Goal: Task Accomplishment & Management: Use online tool/utility

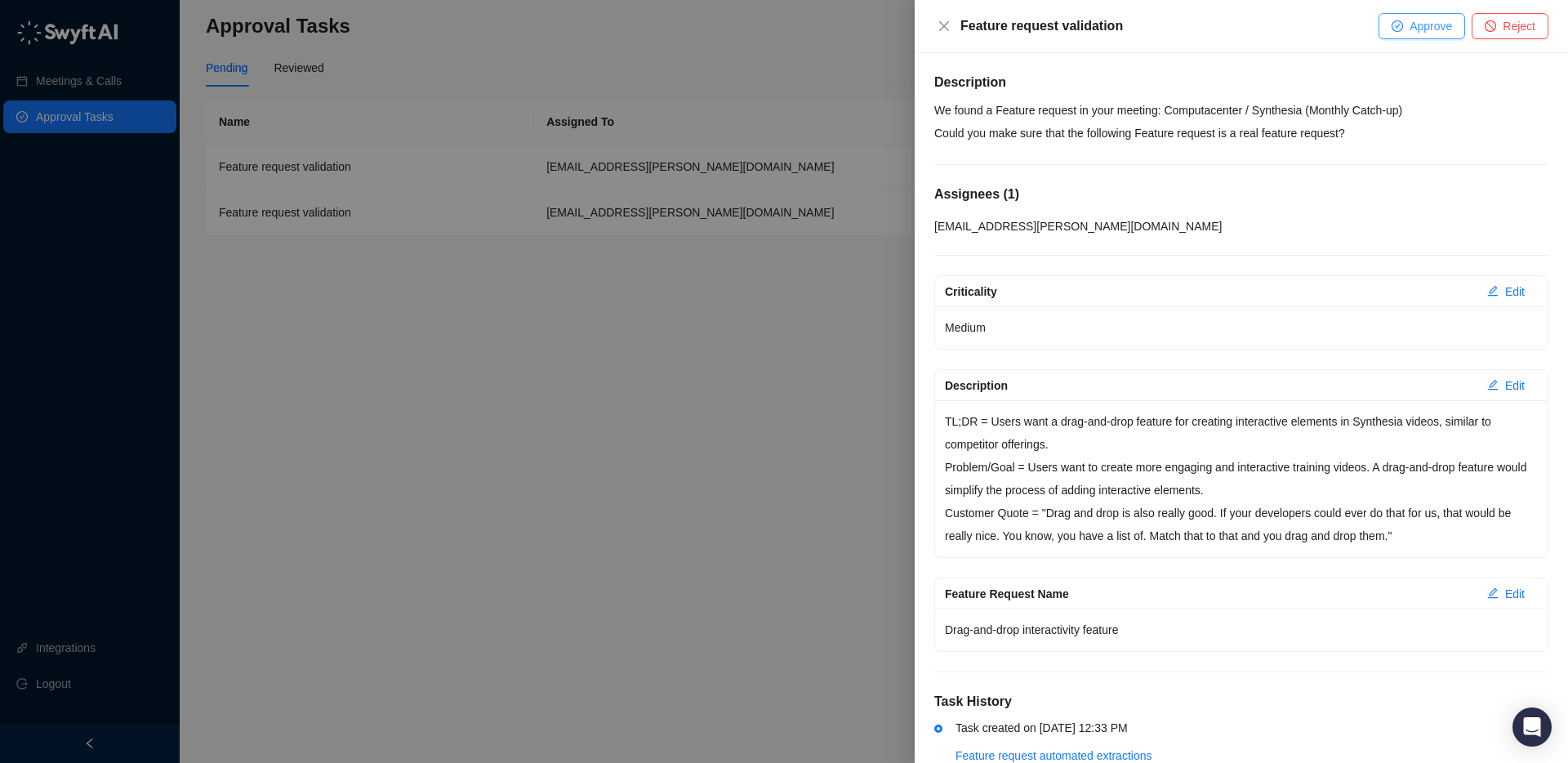
click at [1394, 27] on icon "check-circle" at bounding box center [1398, 26] width 10 height 10
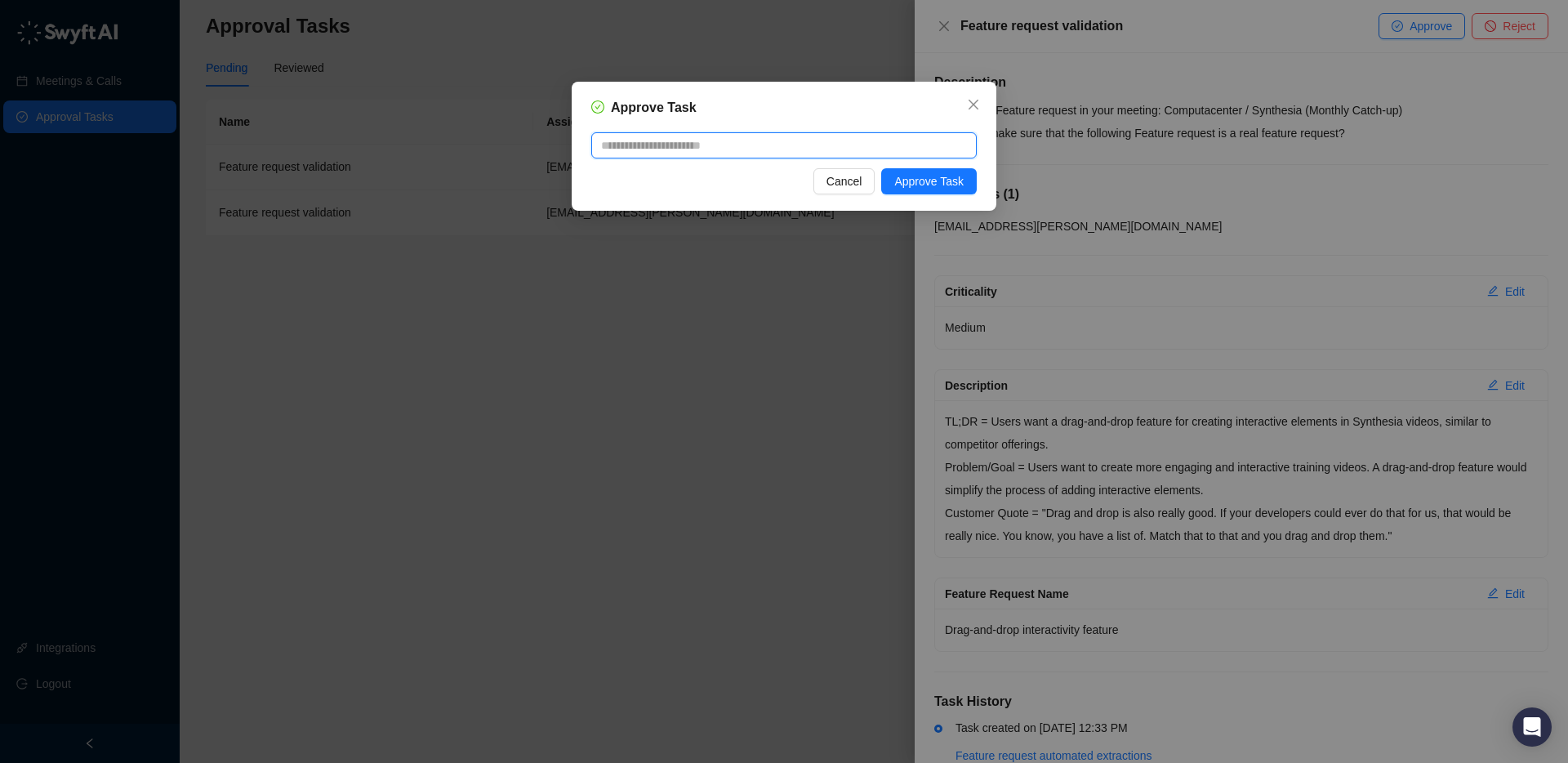
click at [762, 147] on textarea at bounding box center [784, 145] width 386 height 26
click at [899, 175] on span "Approve Task" at bounding box center [929, 181] width 69 height 18
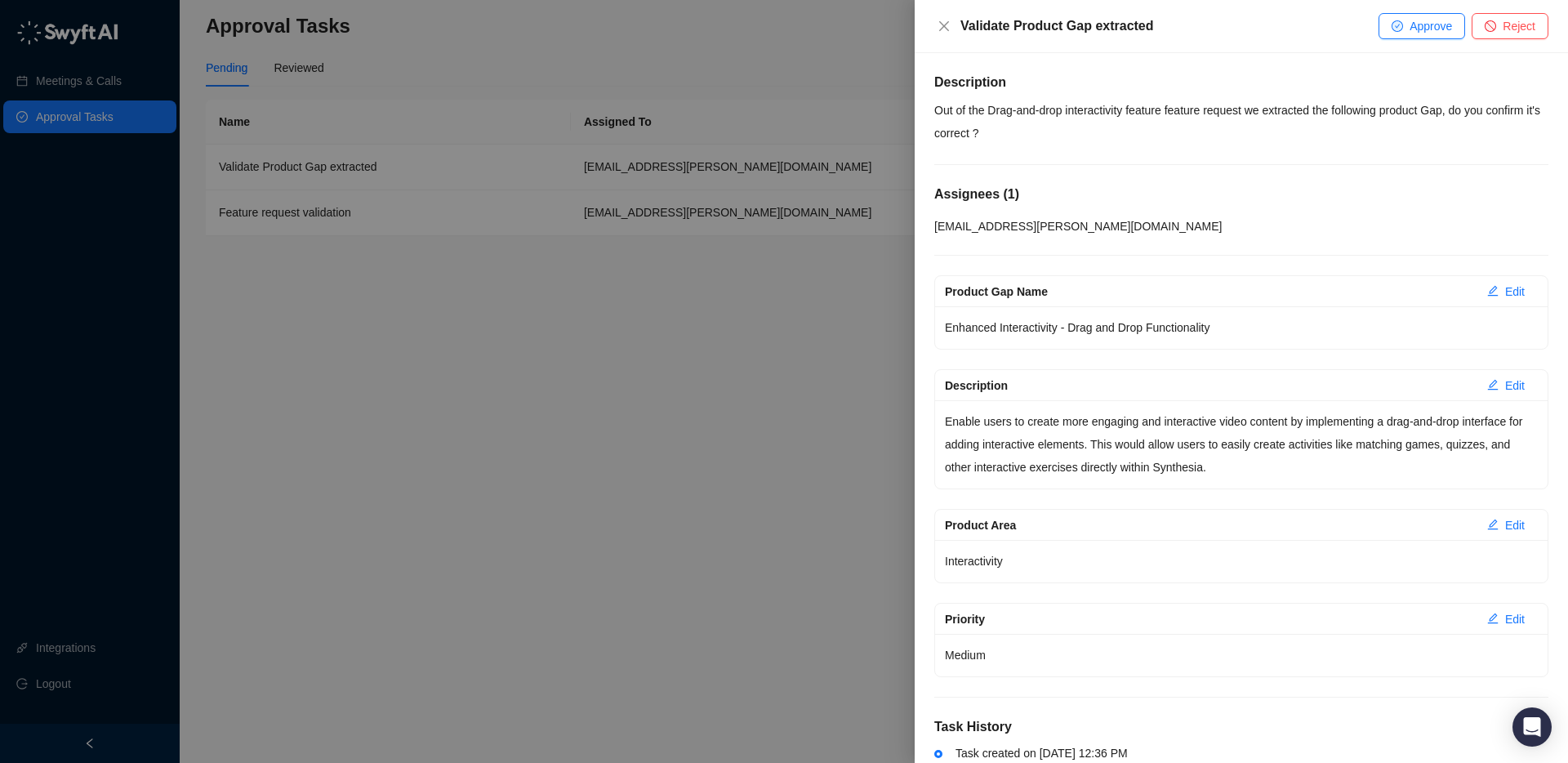
scroll to position [69, 0]
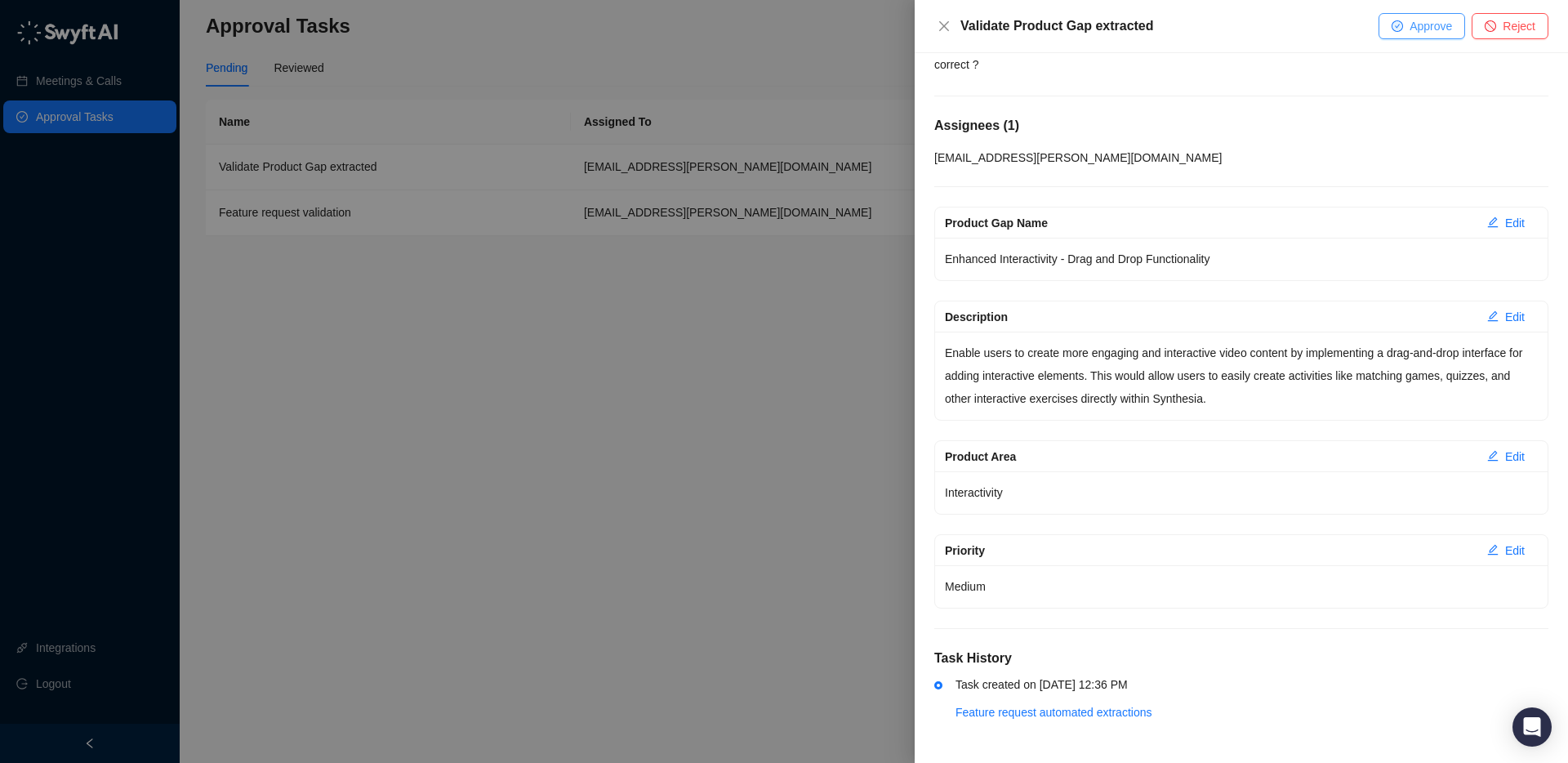
click at [1401, 30] on button "Approve" at bounding box center [1422, 25] width 86 height 26
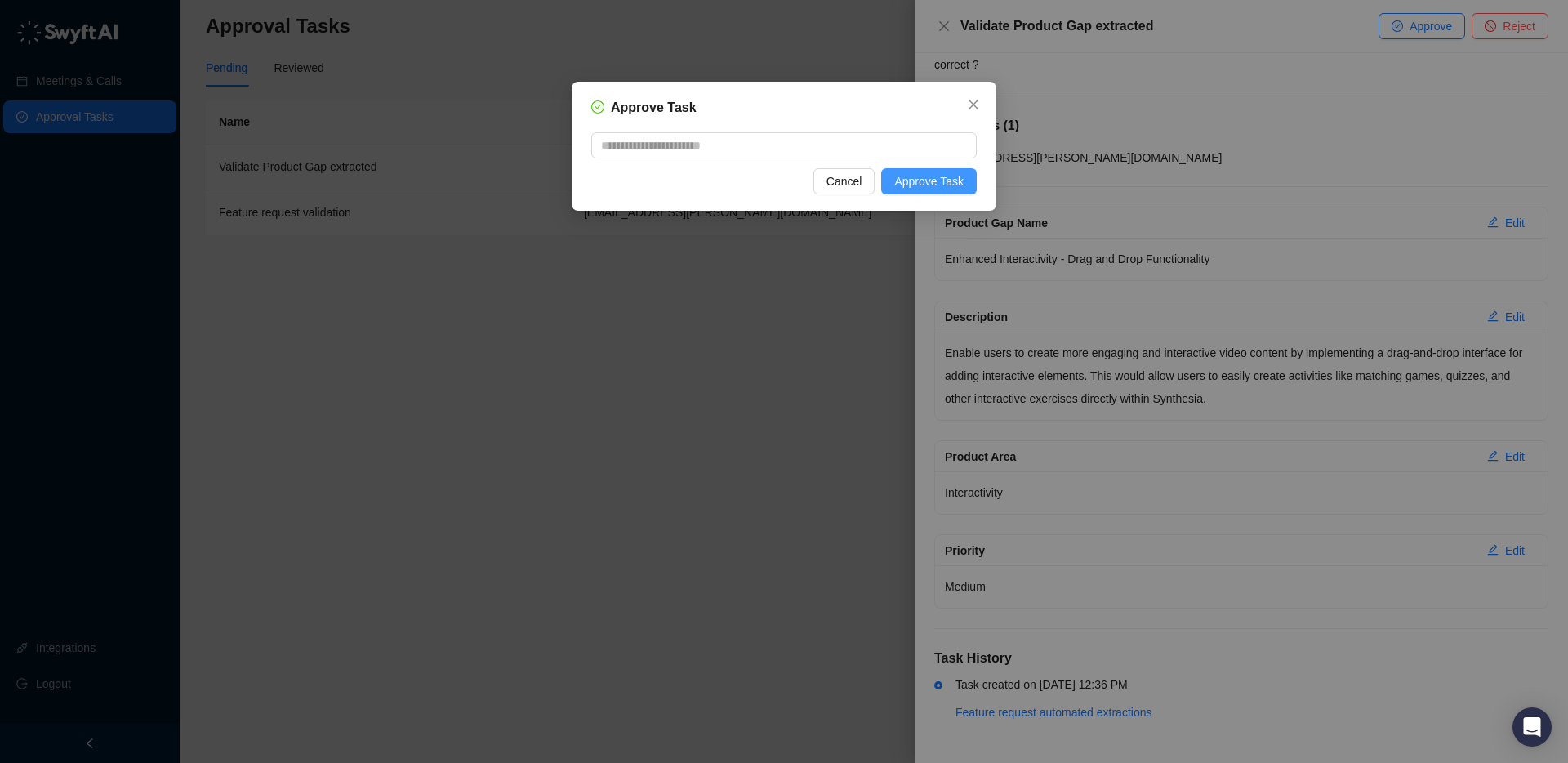
click at [924, 177] on span "Approve Task" at bounding box center [929, 181] width 69 height 18
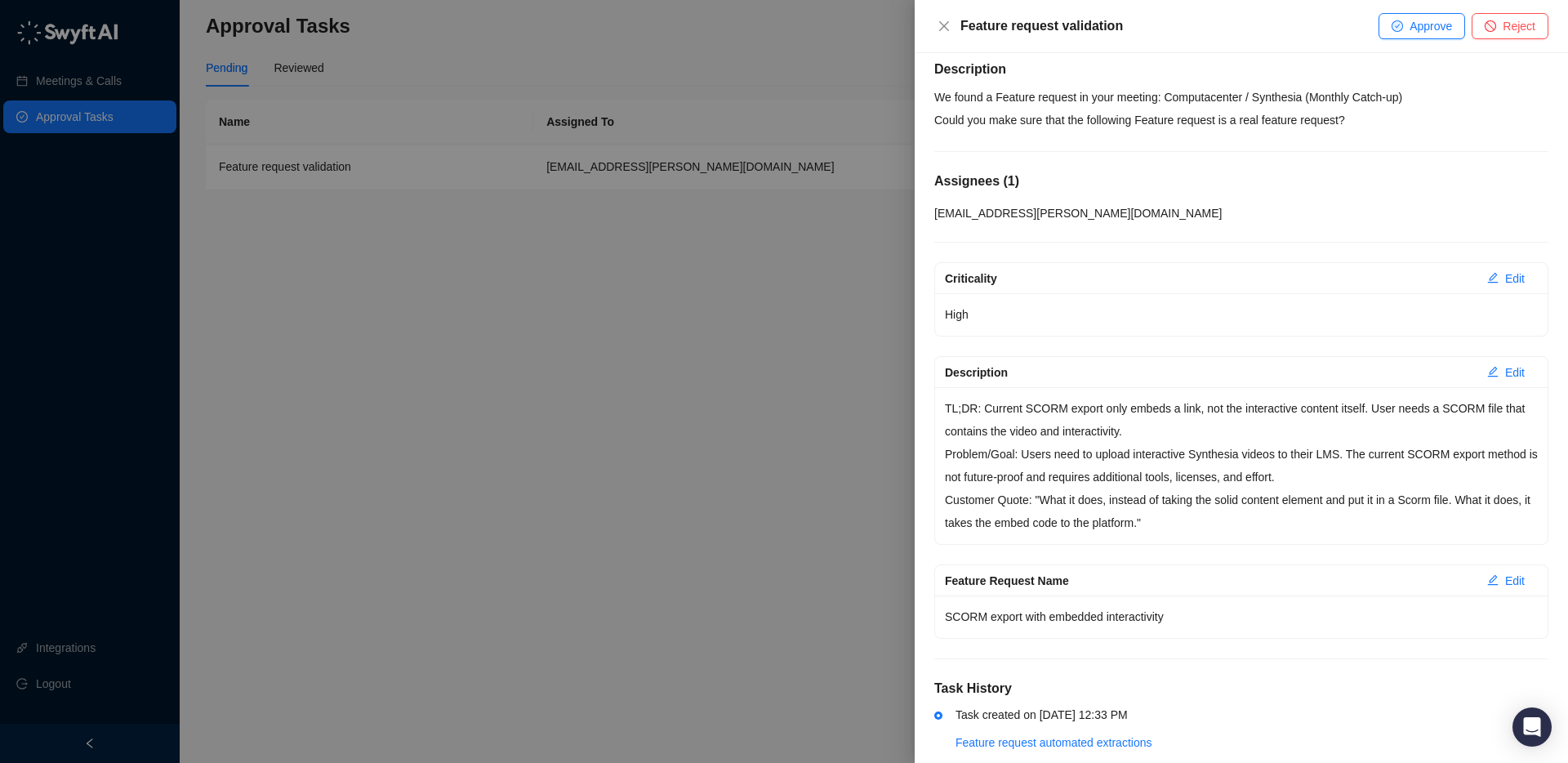
scroll to position [43, 0]
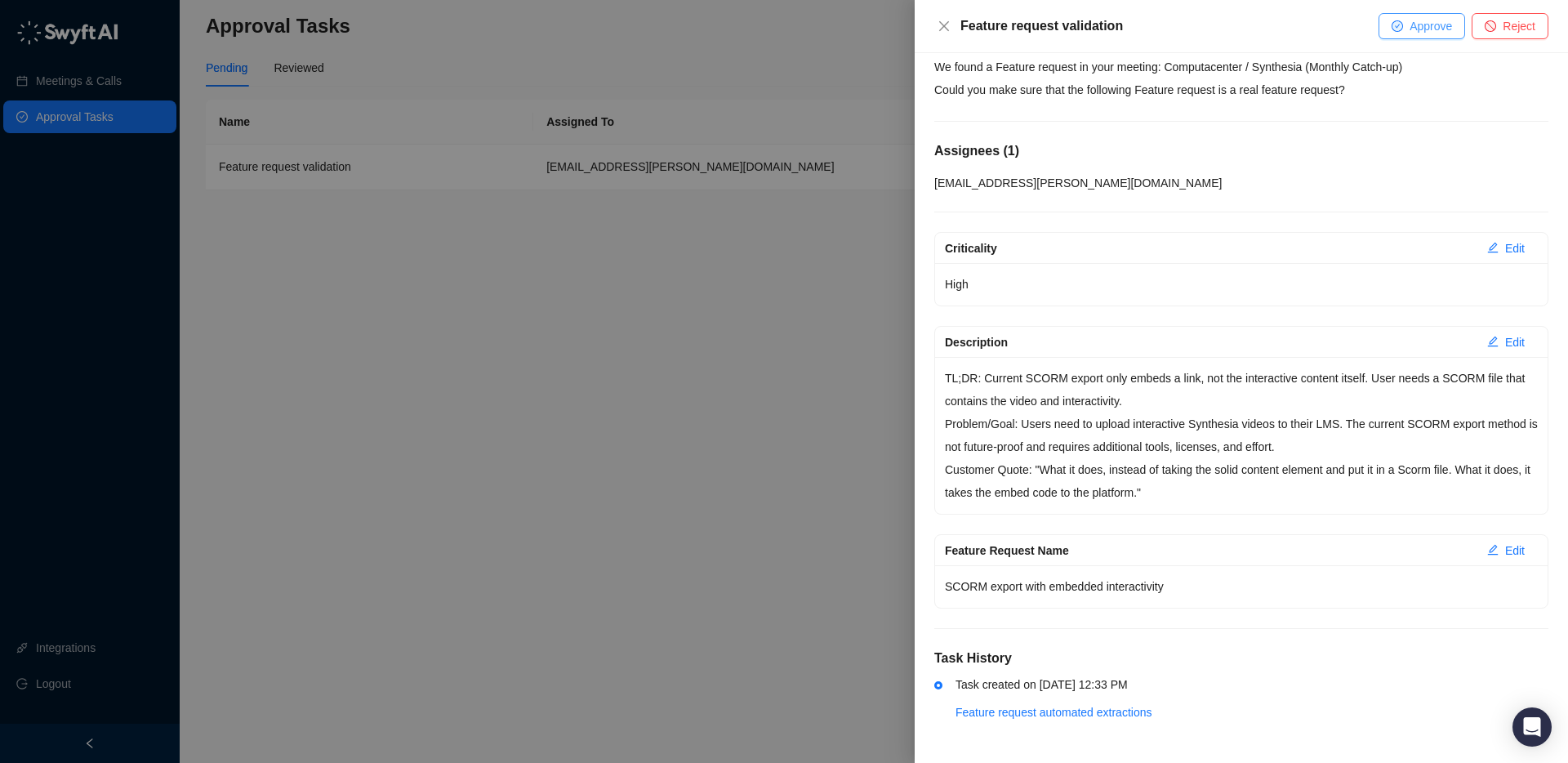
click at [1406, 29] on button "Approve" at bounding box center [1422, 25] width 86 height 26
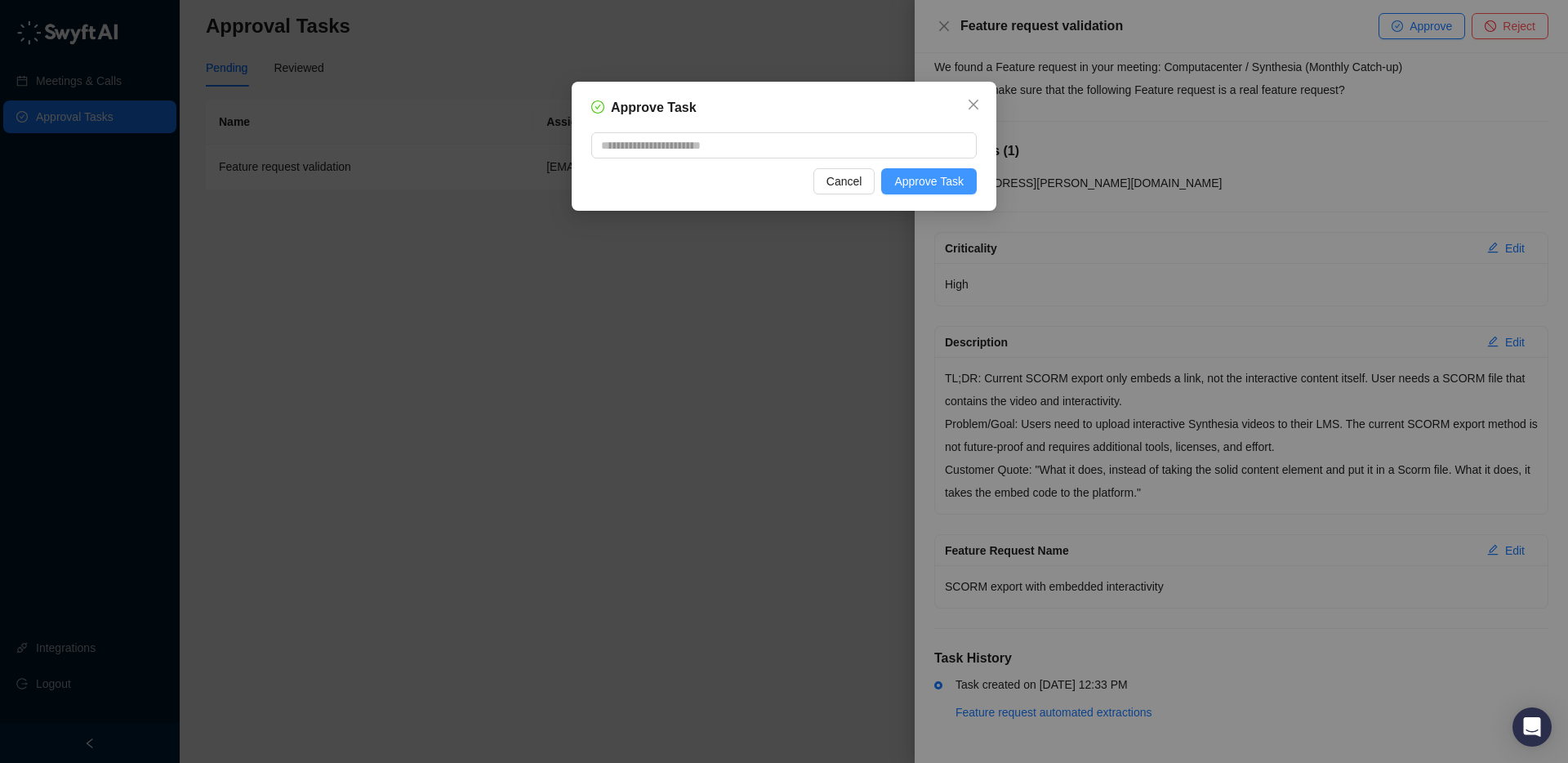
click at [923, 179] on span "Approve Task" at bounding box center [929, 181] width 69 height 18
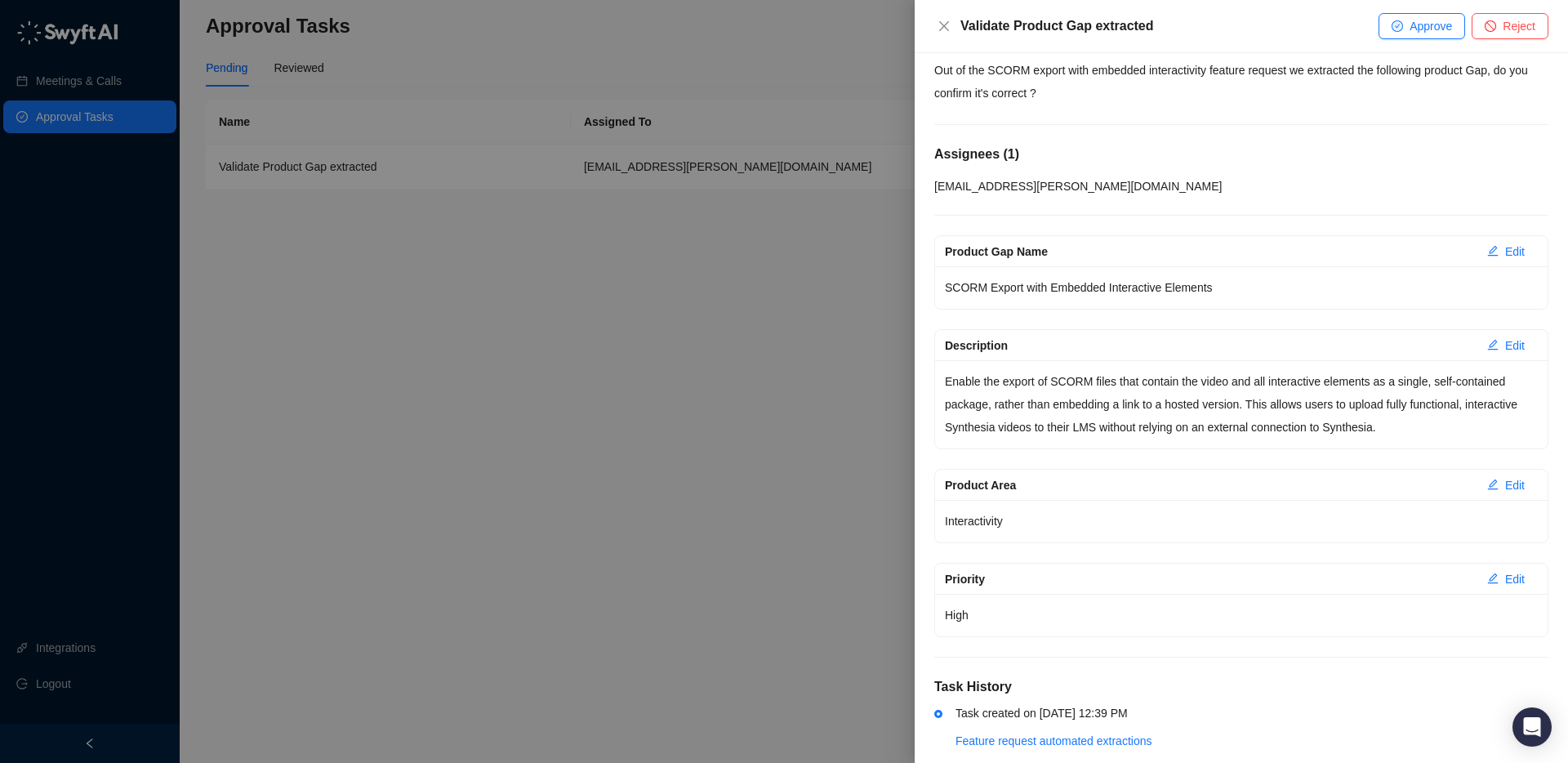
scroll to position [69, 0]
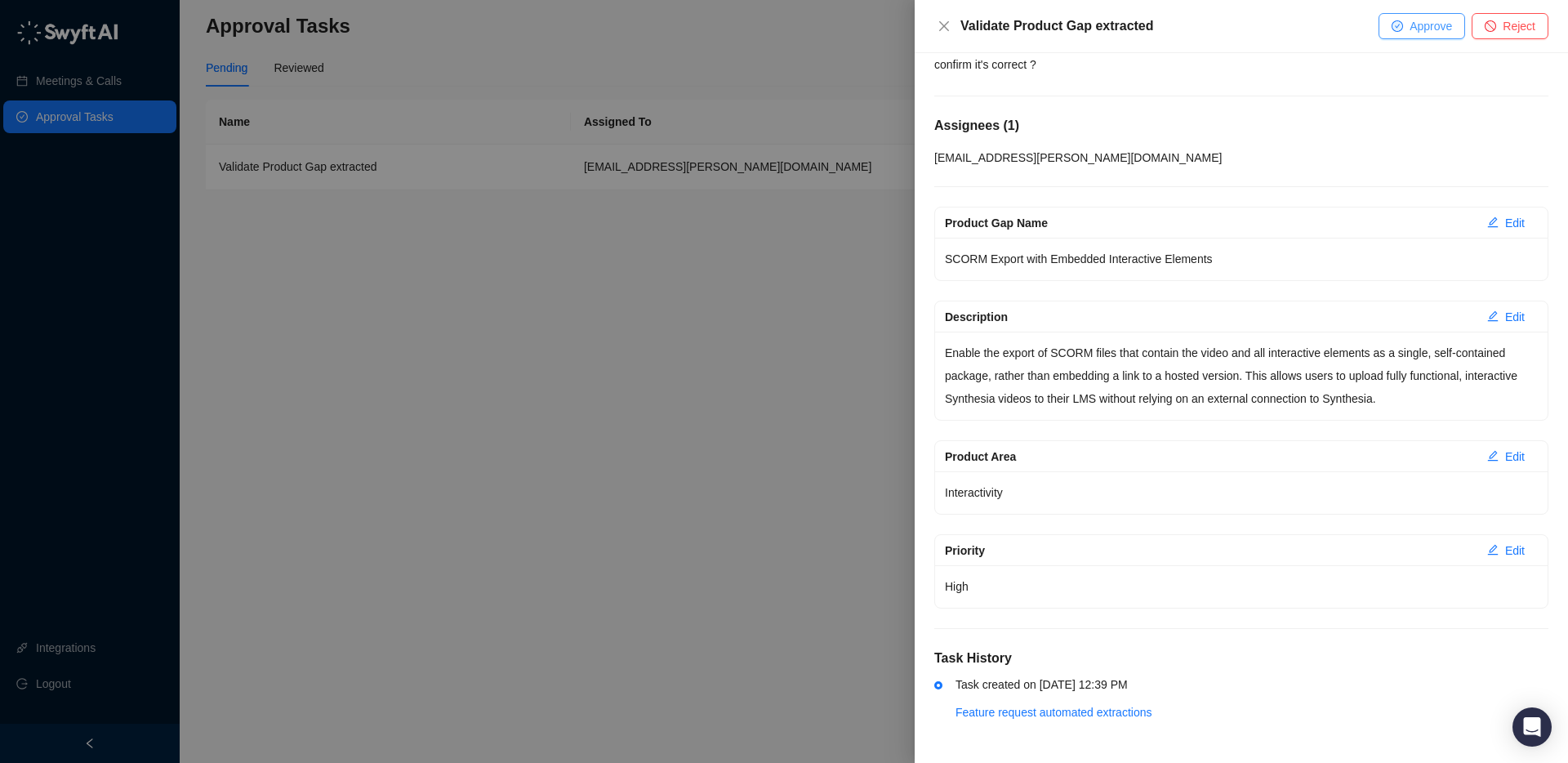
click at [1417, 15] on button "Approve" at bounding box center [1422, 25] width 86 height 26
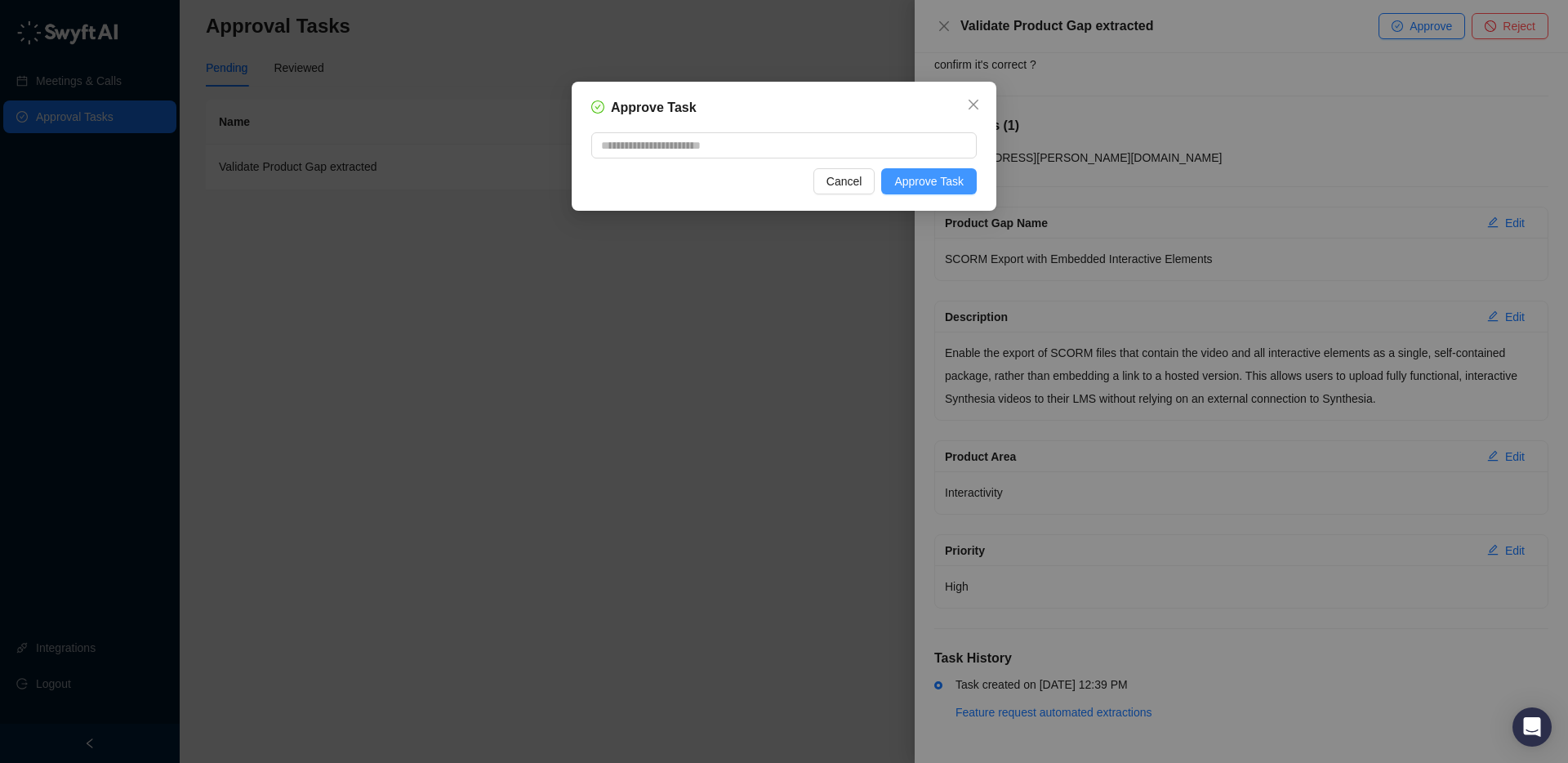
click at [918, 168] on button "Approve Task" at bounding box center [929, 181] width 96 height 26
